Goal: Use online tool/utility

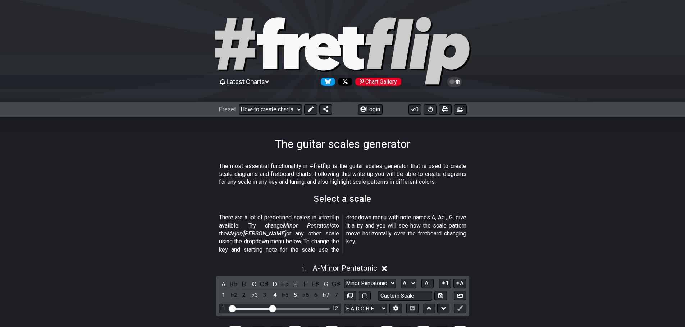
scroll to position [108, 0]
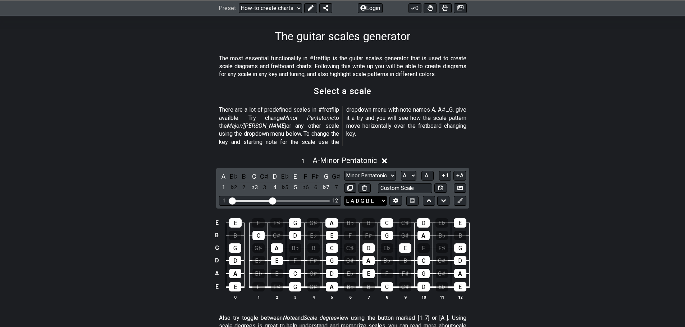
click at [366, 196] on select "E A D G B E E A D G B E E A D G B E B E A D F♯ B A D G C E A D A D G B E E♭ A♭ …" at bounding box center [365, 201] width 43 height 10
click at [575, 86] on section "Select a scale" at bounding box center [342, 93] width 561 height 19
click at [370, 196] on select "E A D G B E E A D G B E E A D G B E B E A D F♯ B A D G C E A D A D G B E E♭ A♭ …" at bounding box center [365, 201] width 43 height 10
select select "D G C F A D"
click at [344, 196] on select "E A D G B E E A D G B E E A D G B E B E A D F♯ B A D G C E A D A D G B E E♭ A♭ …" at bounding box center [365, 201] width 43 height 10
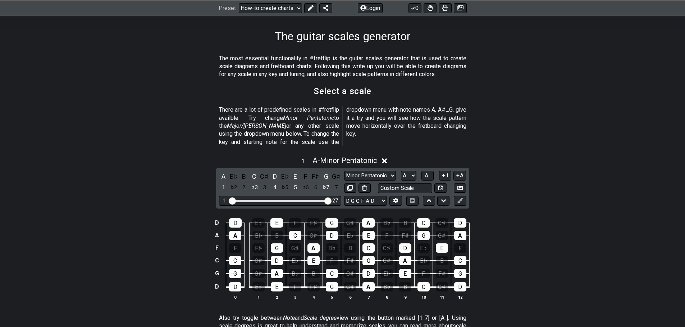
drag, startPoint x: 272, startPoint y: 191, endPoint x: 358, endPoint y: 187, distance: 86.4
click at [331, 201] on input "Visible fret range" at bounding box center [280, 201] width 102 height 0
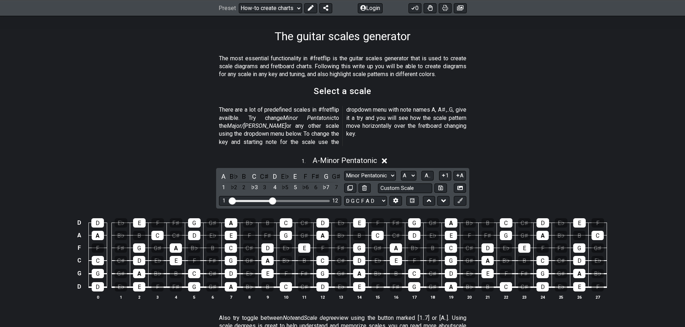
drag, startPoint x: 328, startPoint y: 194, endPoint x: 273, endPoint y: 194, distance: 55.0
click at [273, 201] on input "Visible fret range" at bounding box center [280, 201] width 102 height 0
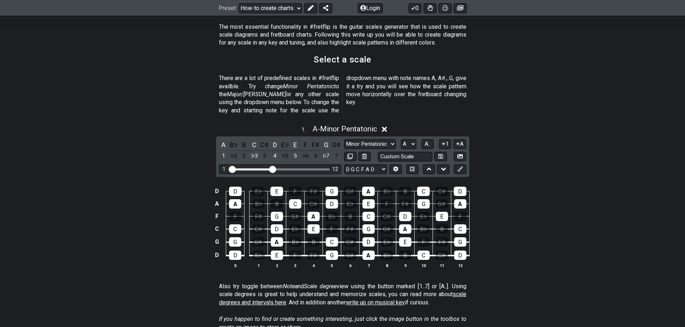
scroll to position [144, 0]
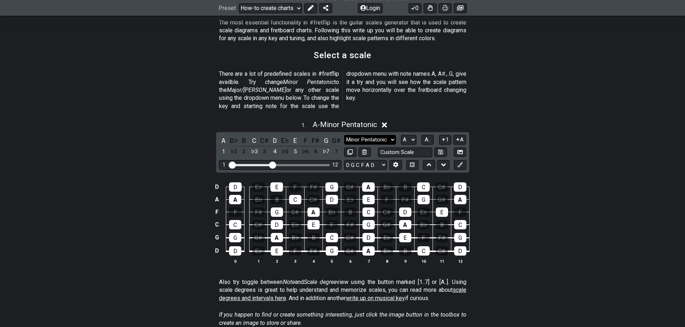
click at [380, 135] on select "Minor Pentatonic New Scale Minor Pentatonic Major Pentatonic Minor Blues Major …" at bounding box center [370, 140] width 52 height 10
click at [344, 135] on select "Minor Pentatonic New Scale Minor Pentatonic Major Pentatonic Minor Blues Major …" at bounding box center [370, 140] width 52 height 10
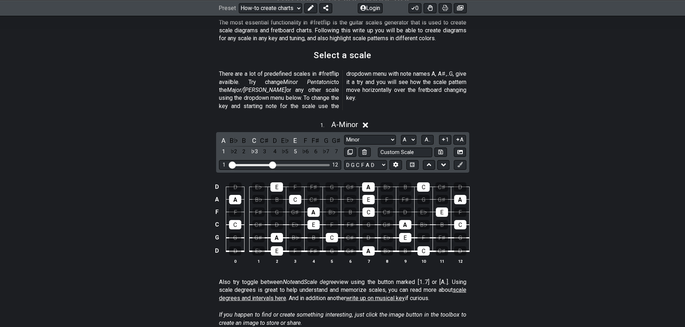
drag, startPoint x: 596, startPoint y: 151, endPoint x: 588, endPoint y: 155, distance: 9.5
click at [596, 151] on div "1 . A - Minor A B♭ B C C♯ D E♭ E F F♯ G G♯ 1 ♭2 2 ♭3 3 4 ♭5 5 ♭6 6 ♭7 7 Minor P…" at bounding box center [342, 195] width 561 height 158
click at [272, 247] on div "E" at bounding box center [277, 251] width 12 height 9
click at [408, 135] on select "A♭ A A♯ B♭ B C C♯ D♭ D D♯ E♭ E F F♯ G♭ G G♯" at bounding box center [408, 140] width 15 height 10
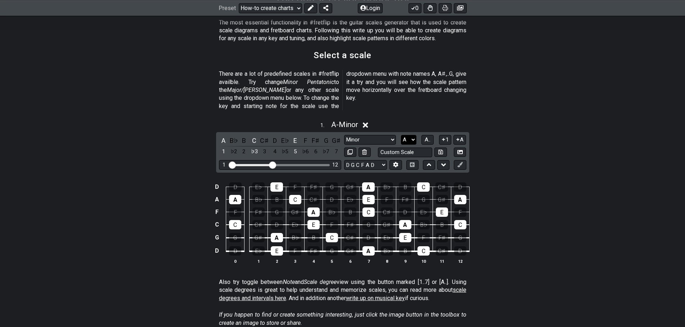
click at [408, 135] on select "A♭ A A♯ B♭ B C C♯ D♭ D D♯ E♭ E F F♯ G♭ G G♯" at bounding box center [408, 140] width 15 height 10
click at [414, 135] on select "A♭ A A♯ B♭ B C C♯ D♭ D D♯ E♭ E F F♯ G♭ G G♯" at bounding box center [408, 140] width 15 height 10
click at [432, 135] on button "A.." at bounding box center [427, 140] width 12 height 10
click at [424, 137] on span "1..7" at bounding box center [427, 140] width 9 height 6
click at [424, 135] on button "..." at bounding box center [427, 140] width 12 height 10
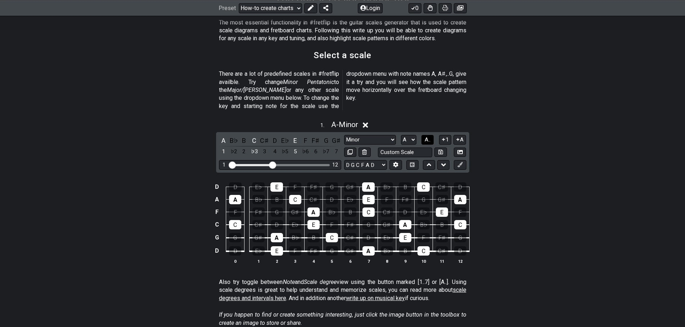
click at [426, 137] on span "A.." at bounding box center [427, 140] width 6 height 6
click at [426, 137] on span "1..7" at bounding box center [427, 140] width 9 height 6
click at [425, 135] on button "..." at bounding box center [427, 140] width 12 height 10
click at [425, 137] on span "A.." at bounding box center [427, 140] width 6 height 6
click at [425, 137] on span "1..7" at bounding box center [427, 140] width 9 height 6
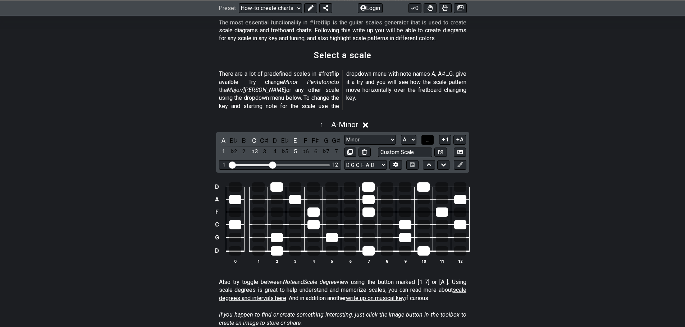
click at [425, 135] on button "..." at bounding box center [427, 140] width 12 height 10
click at [425, 137] on span "A.." at bounding box center [427, 140] width 6 height 6
click at [425, 137] on span "1..7" at bounding box center [427, 140] width 9 height 6
click at [425, 135] on button "..." at bounding box center [427, 140] width 12 height 10
click at [425, 137] on span "A.." at bounding box center [427, 140] width 6 height 6
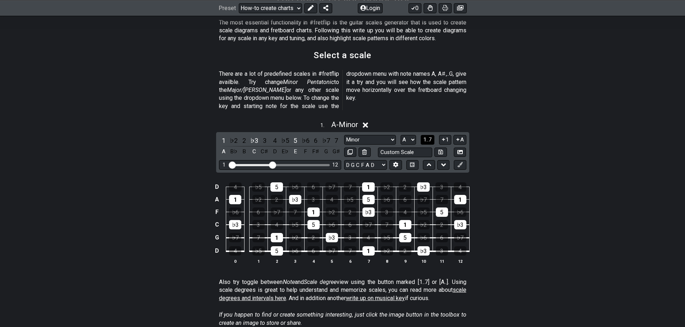
click at [425, 137] on span "1..7" at bounding box center [427, 140] width 9 height 6
click at [425, 135] on button "..." at bounding box center [427, 140] width 12 height 10
click at [386, 135] on select "Minor Pentatonic New Scale Minor Pentatonic Major Pentatonic Minor Blues Major …" at bounding box center [370, 140] width 52 height 10
click at [372, 135] on select "Minor Pentatonic New Scale Minor Pentatonic Major Pentatonic Minor Blues Major …" at bounding box center [370, 140] width 52 height 10
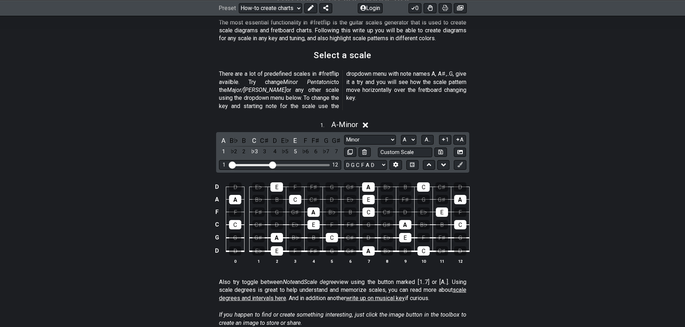
click at [543, 136] on div "1 . A - Minor A B♭ B C C♯ D E♭ E F F♯ G G♯ 1 ♭2 2 ♭3 3 4 ♭5 5 ♭6 6 ♭7 7 Minor P…" at bounding box center [342, 195] width 561 height 158
click at [393, 135] on select "Minor Pentatonic New Scale Minor Pentatonic Major Pentatonic Minor Blues Major …" at bounding box center [370, 140] width 52 height 10
click at [564, 81] on section "There are a lot of predefined scales in #fretflip availble. Try change Minor Pe…" at bounding box center [342, 91] width 561 height 49
click at [392, 135] on select "Minor Pentatonic New Scale Minor Pentatonic Major Pentatonic Minor Blues Major …" at bounding box center [370, 140] width 52 height 10
drag, startPoint x: 571, startPoint y: 156, endPoint x: 566, endPoint y: 153, distance: 5.3
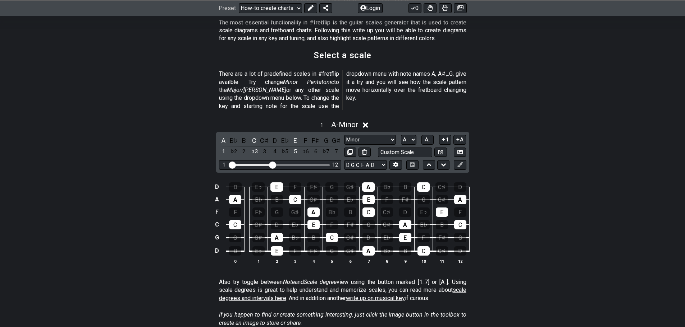
click at [571, 156] on div "1 . A - Minor A B♭ B C C♯ D E♭ E F F♯ G G♯ 1 ♭2 2 ♭3 3 4 ♭5 5 ♭6 6 ♭7 7 Minor P…" at bounding box center [342, 195] width 561 height 158
click at [377, 135] on select "Minor Pentatonic New Scale Minor Pentatonic Major Pentatonic Minor Blues Major …" at bounding box center [370, 140] width 52 height 10
select select "Minor Pentatonic"
click at [344, 135] on select "Minor Pentatonic New Scale Minor Pentatonic Major Pentatonic Minor Blues Major …" at bounding box center [370, 140] width 52 height 10
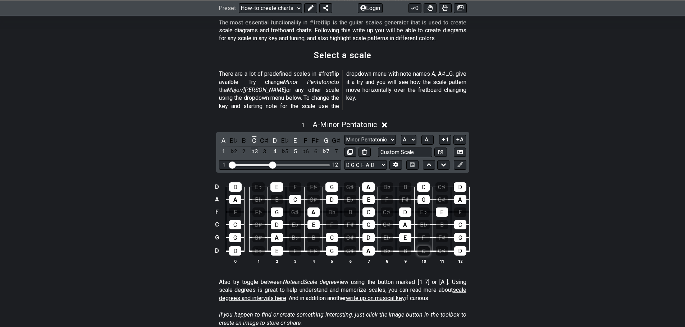
click at [427, 247] on div "C" at bounding box center [423, 251] width 12 height 9
